Goal: Book appointment/travel/reservation

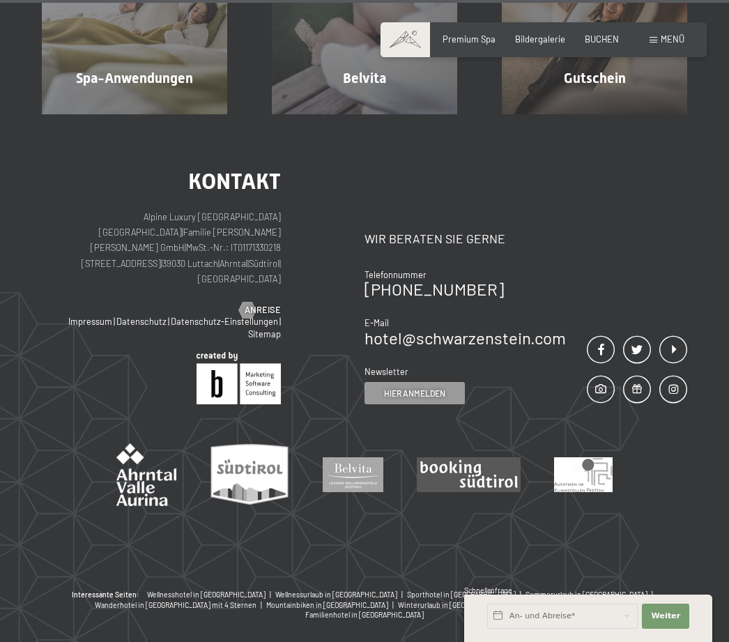
scroll to position [6848, 0]
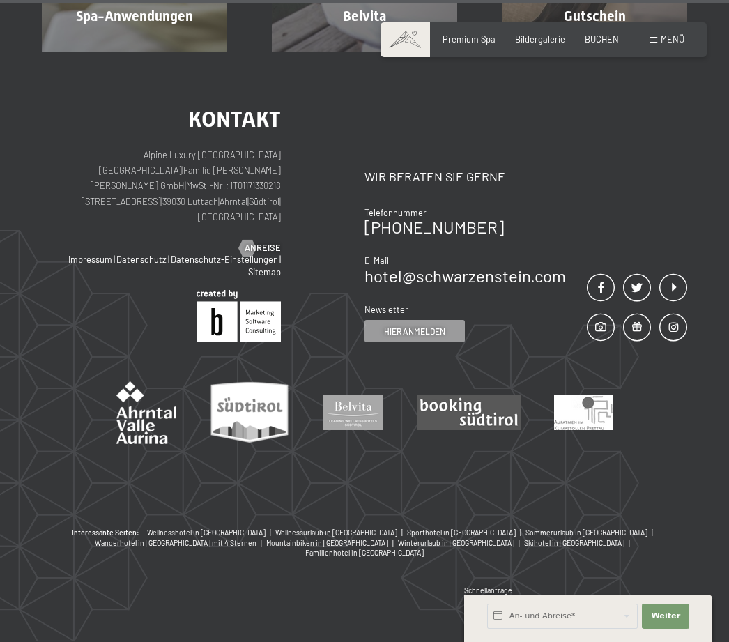
click at [185, 225] on p "Alpine Luxury [GEOGRAPHIC_DATA] SCHWARZENSTEIN | Familie [PERSON_NAME] [PERSON_…" at bounding box center [161, 186] width 239 height 78
click at [184, 225] on p "Alpine Luxury [GEOGRAPHIC_DATA] SCHWARZENSTEIN | Familie [PERSON_NAME] [PERSON_…" at bounding box center [161, 186] width 239 height 78
copy p "[STREET_ADDRESS] | [GEOGRAPHIC_DATA] | [GEOGRAPHIC_DATA] | [GEOGRAPHIC_DATA]"
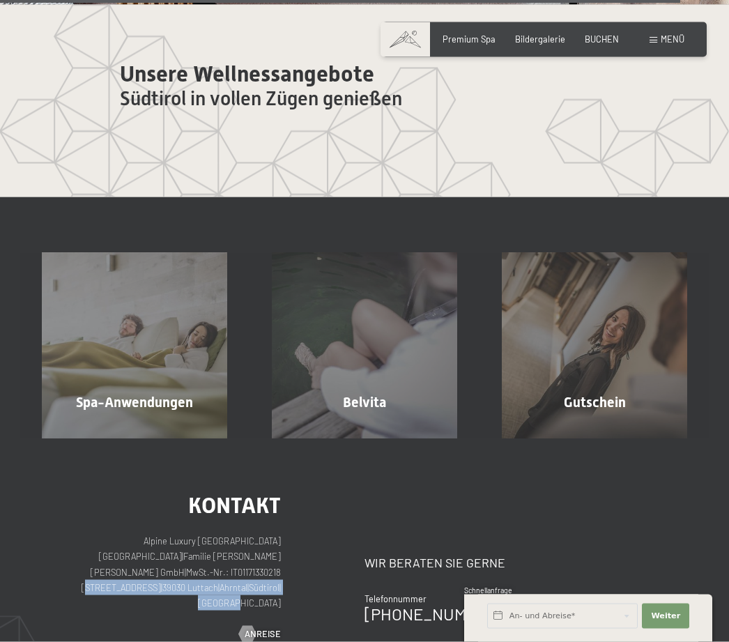
scroll to position [6432, 0]
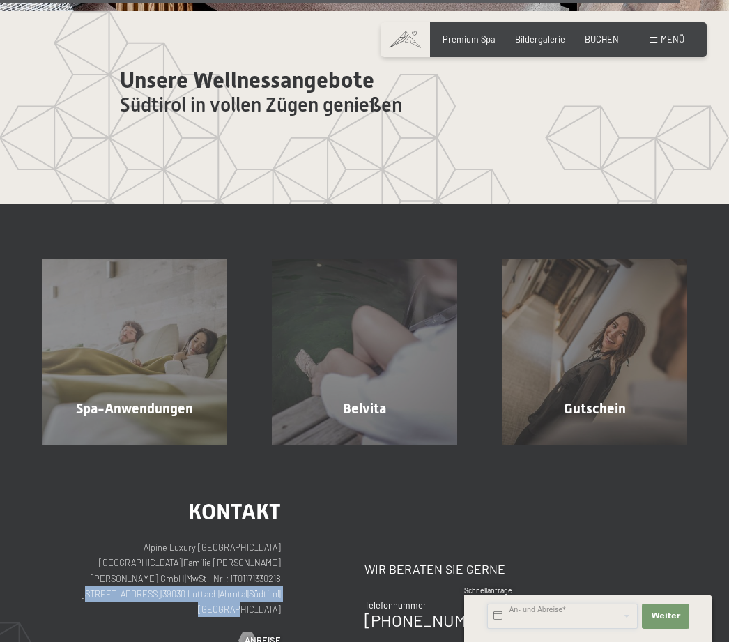
click at [594, 620] on input "text" at bounding box center [562, 616] width 151 height 25
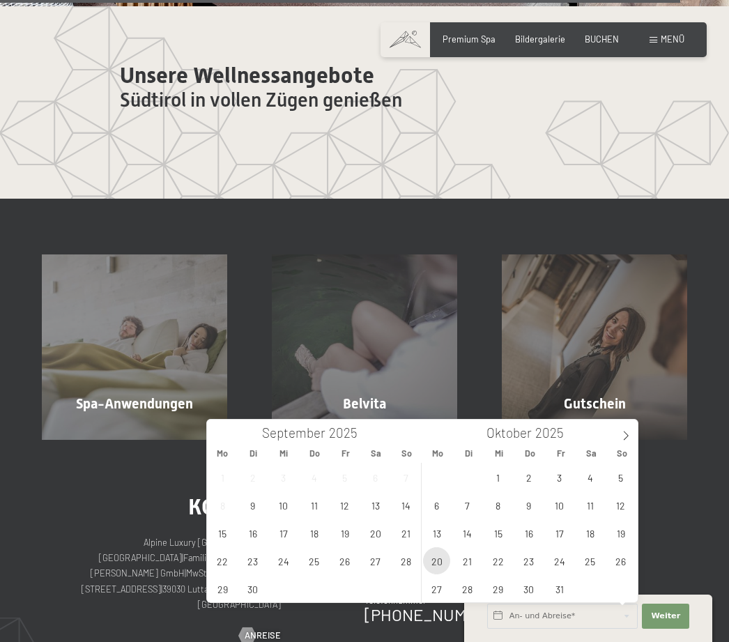
click at [442, 563] on span "20" at bounding box center [436, 560] width 27 height 27
click at [560, 562] on span "24" at bounding box center [559, 560] width 27 height 27
type input "[DATE] - [DATE]"
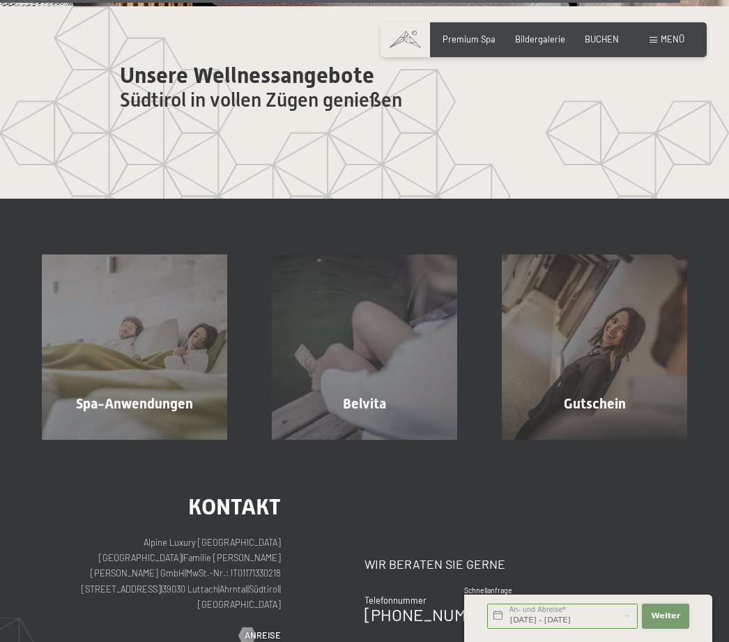
click at [661, 617] on span "Weiter" at bounding box center [665, 615] width 29 height 11
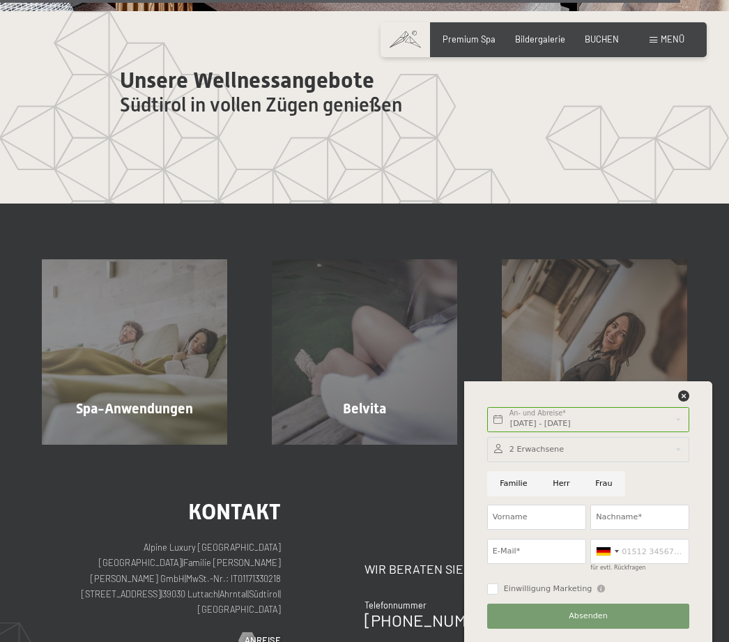
click at [565, 486] on input "Herr" at bounding box center [561, 483] width 43 height 25
radio input "true"
click at [543, 518] on input "Vorname" at bounding box center [536, 517] width 99 height 25
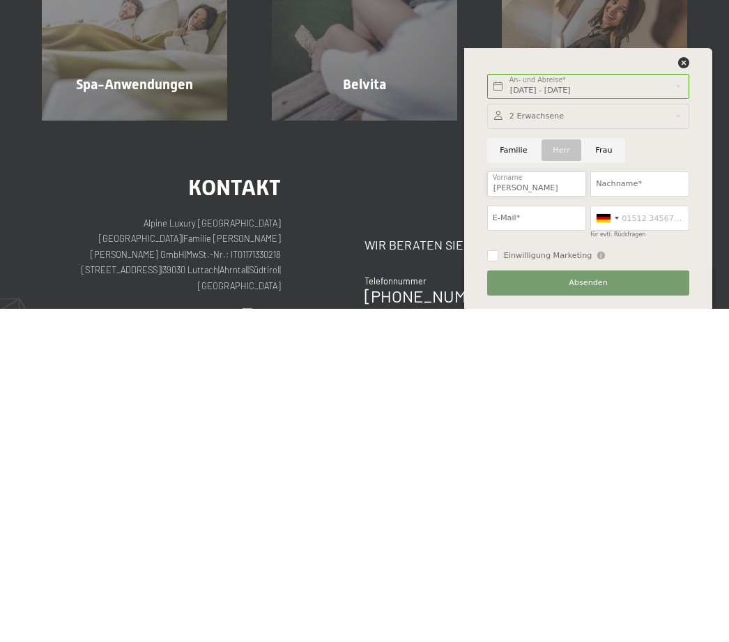
type input "[PERSON_NAME]"
click at [648, 505] on input "Nachname*" at bounding box center [639, 517] width 99 height 25
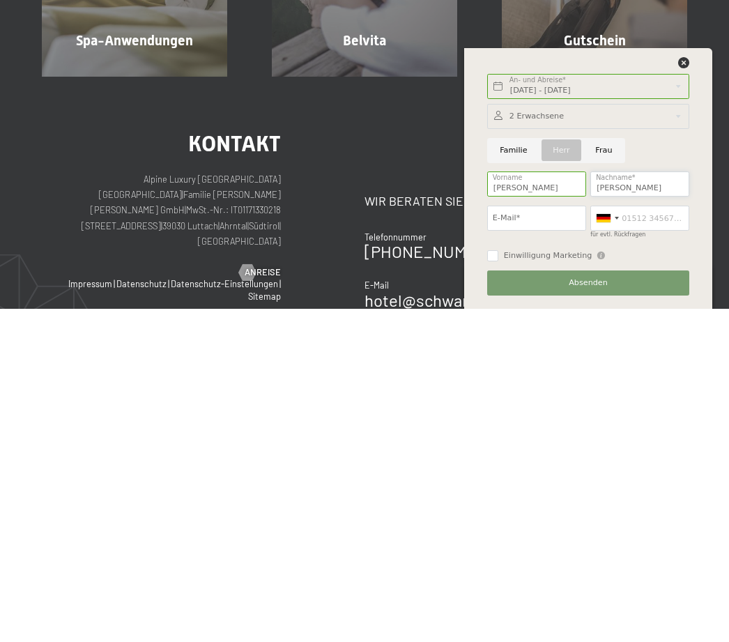
type input "[PERSON_NAME]"
click at [539, 539] on input "E-Mail*" at bounding box center [536, 551] width 99 height 25
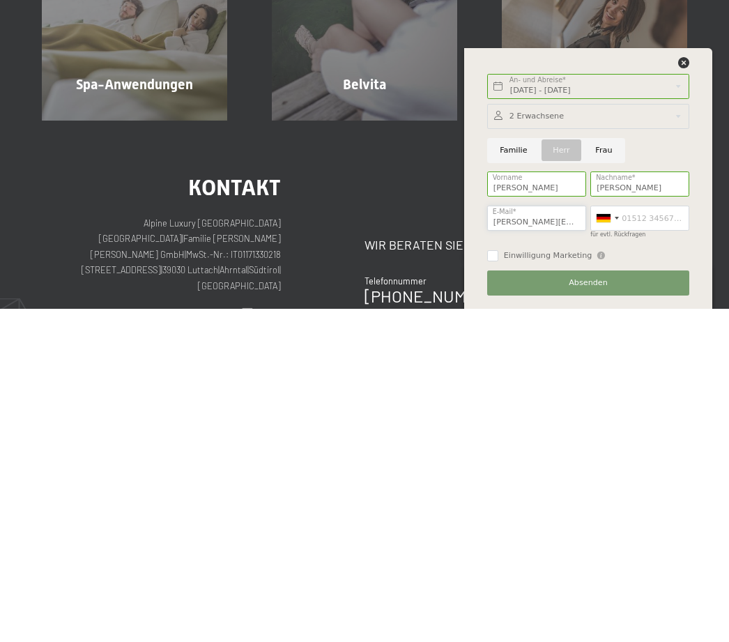
type input "[PERSON_NAME][EMAIL_ADDRESS][DOMAIN_NAME]"
click at [656, 539] on input "für evtl. Rückfragen" at bounding box center [639, 551] width 99 height 25
click at [601, 547] on div at bounding box center [604, 551] width 14 height 8
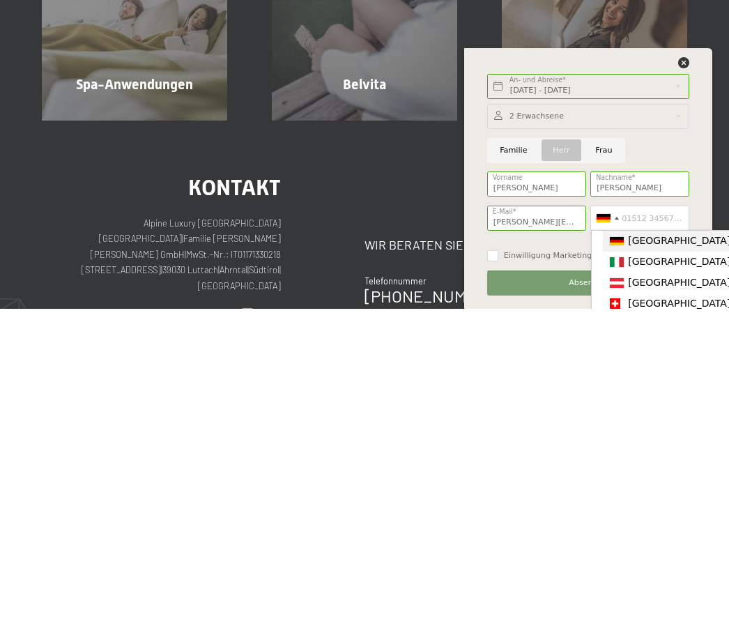
scroll to position [6795, 0]
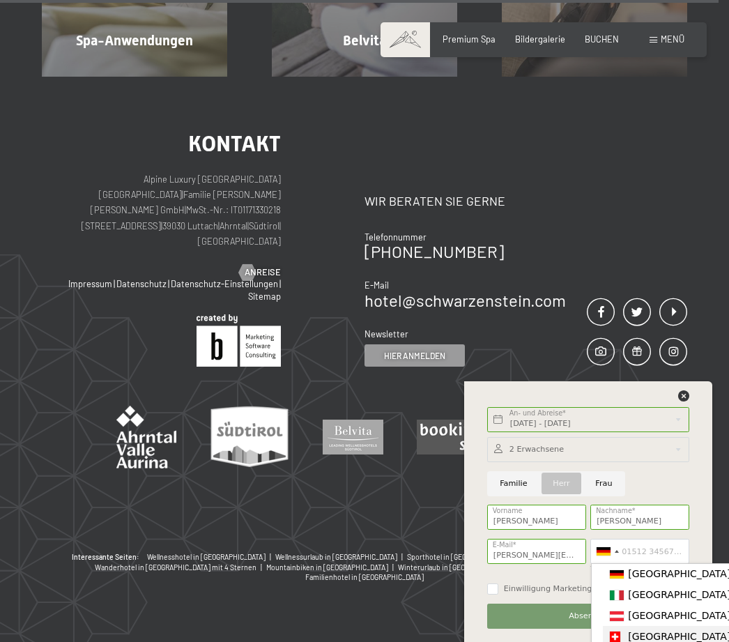
click at [665, 635] on span "[GEOGRAPHIC_DATA] ([GEOGRAPHIC_DATA])" at bounding box center [736, 636] width 216 height 11
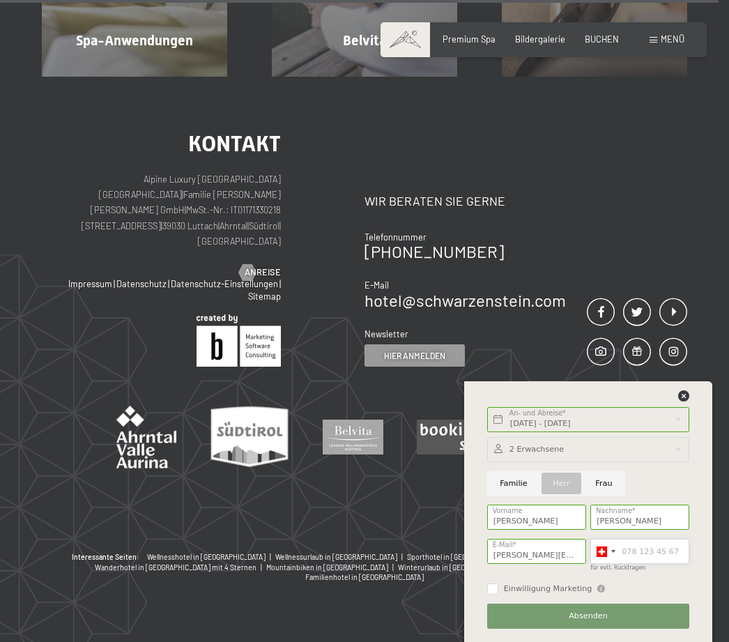
scroll to position [6859, 0]
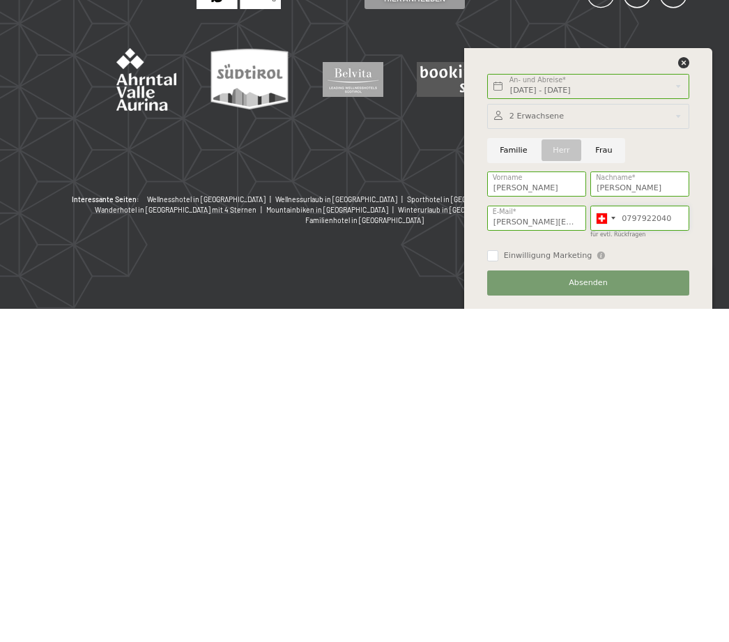
type input "0797922040"
click at [610, 604] on button "Absenden" at bounding box center [588, 616] width 202 height 25
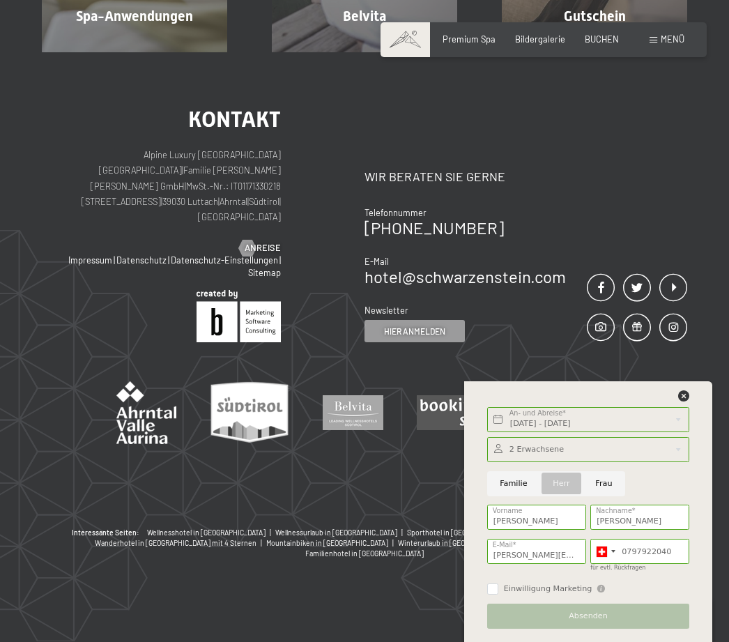
scroll to position [0, 0]
